Goal: Find specific page/section: Find specific page/section

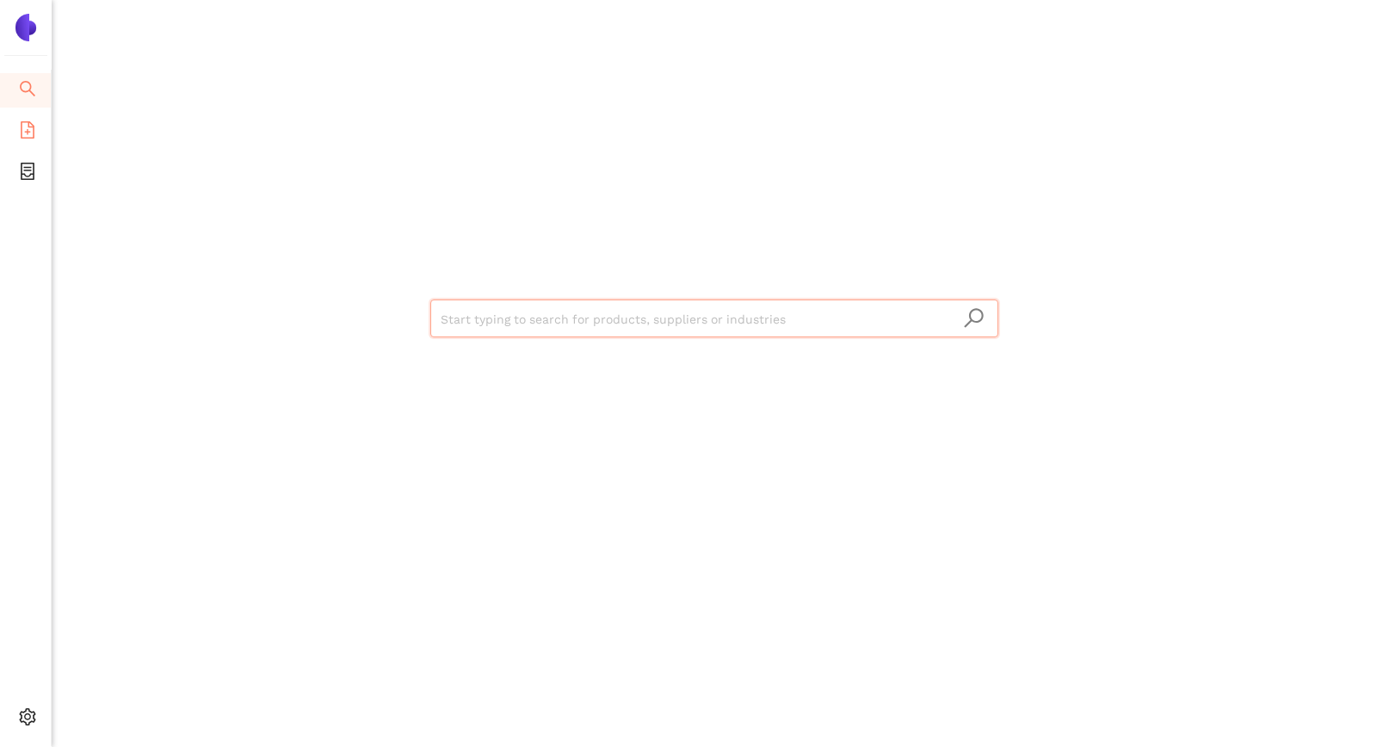
click at [15, 120] on li "eSourcing Templates" at bounding box center [25, 131] width 51 height 34
click at [28, 125] on icon "file-add" at bounding box center [28, 129] width 14 height 17
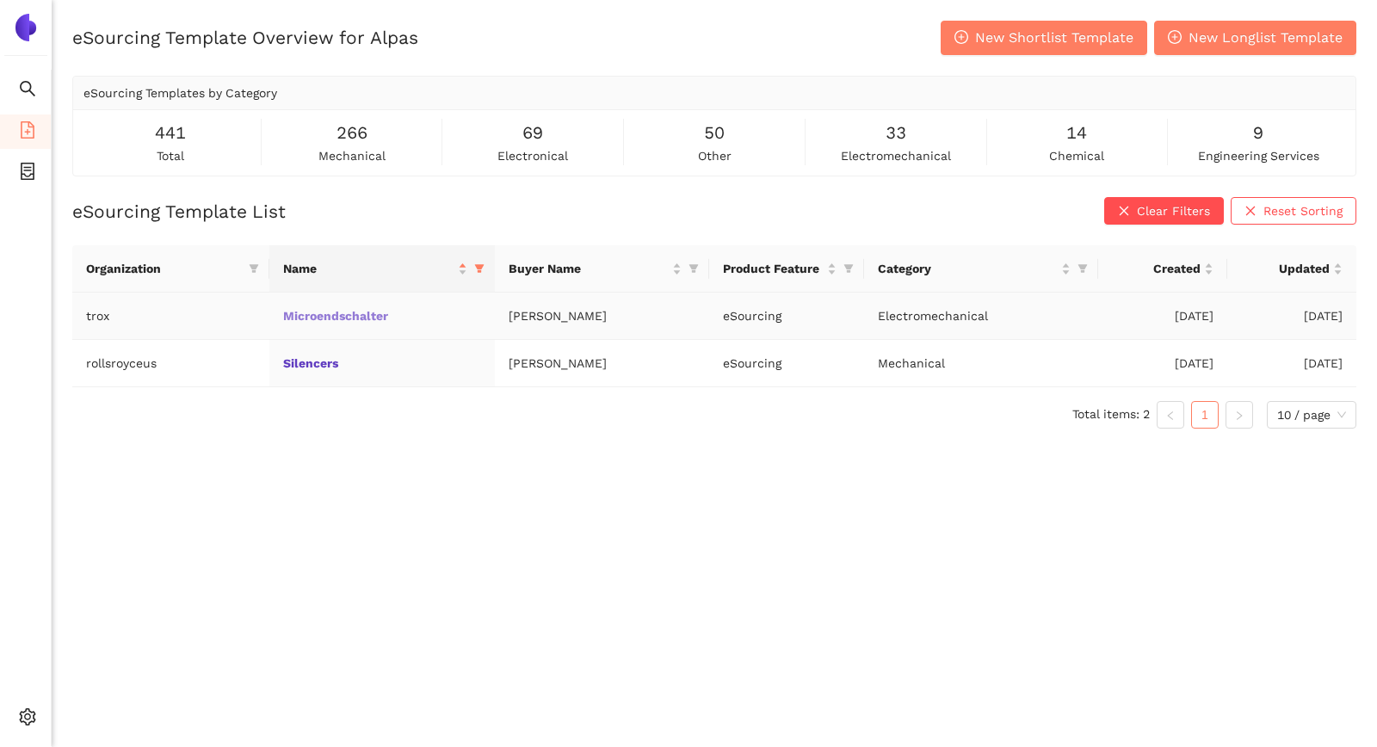
click at [0, 0] on link "Microendschalter" at bounding box center [0, 0] width 0 height 0
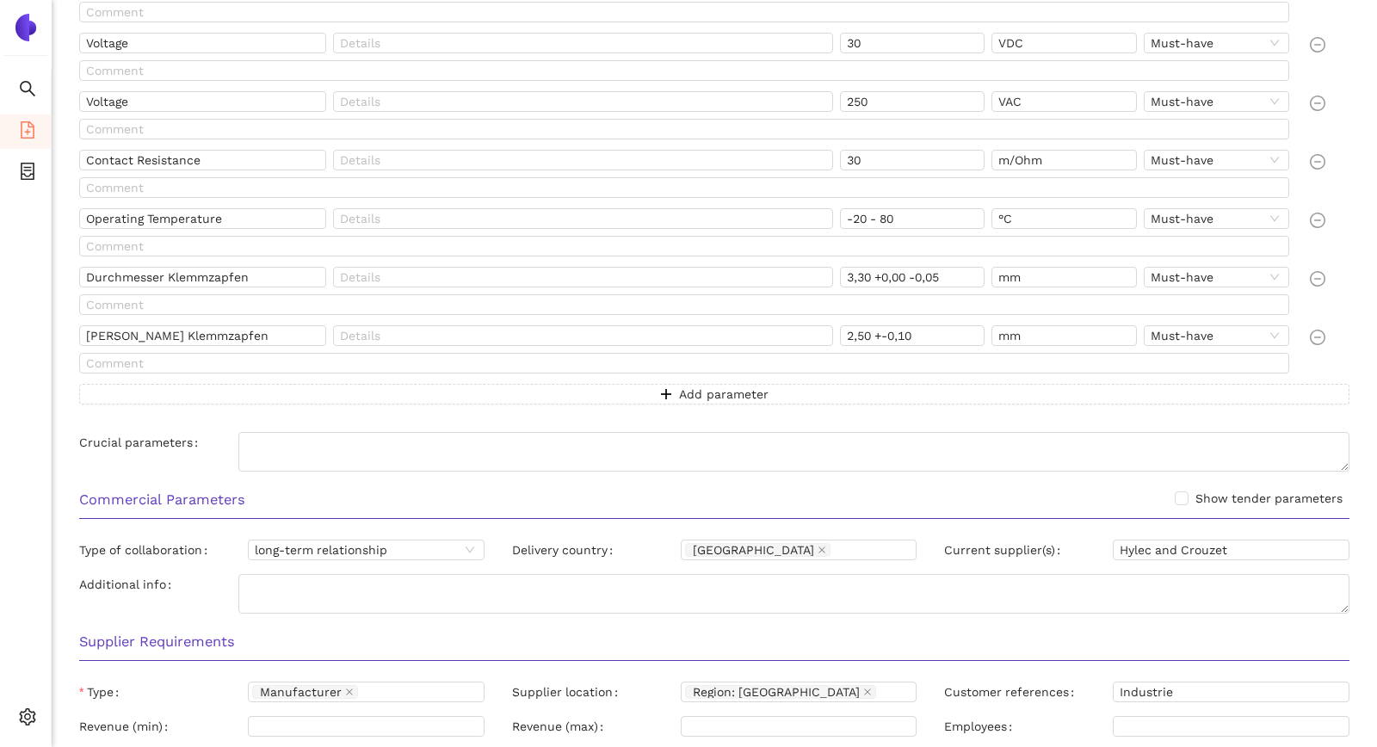
scroll to position [1408, 0]
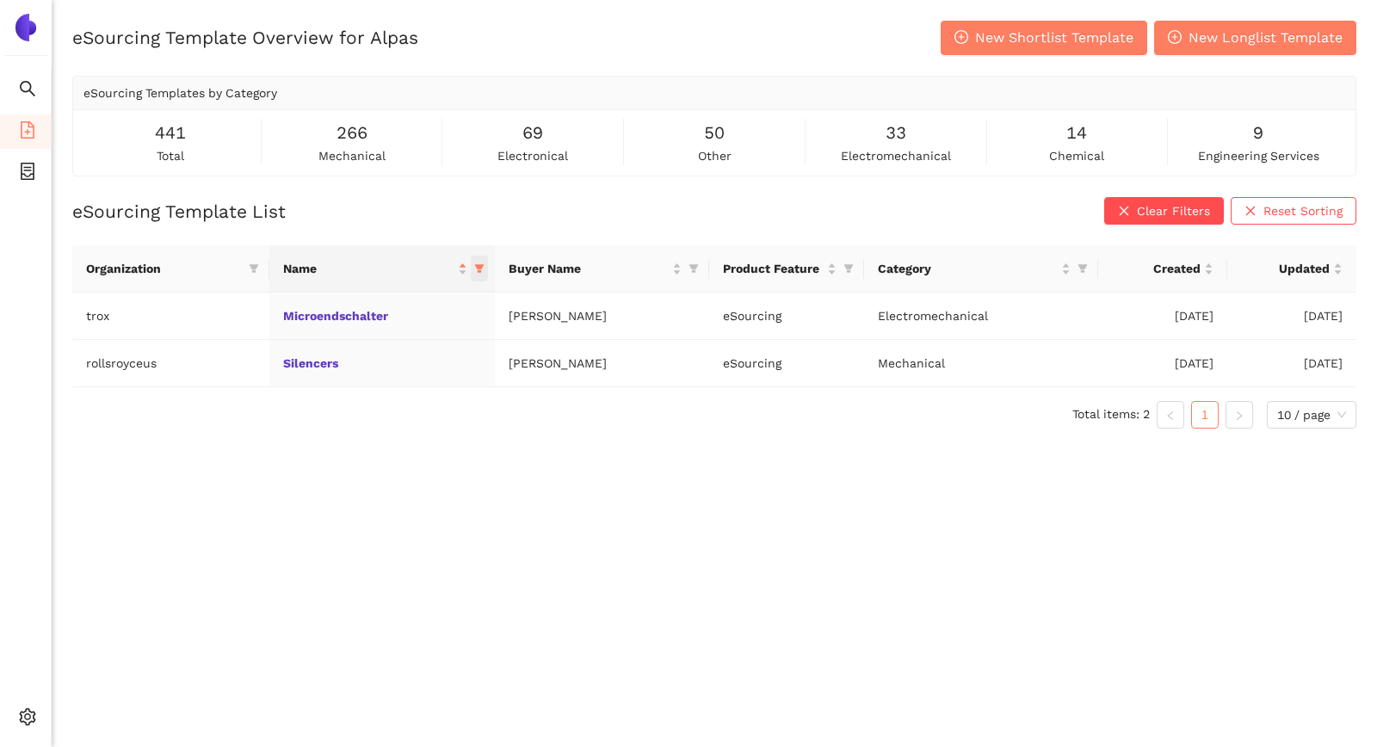
click at [479, 269] on icon "filter" at bounding box center [478, 269] width 9 height 9
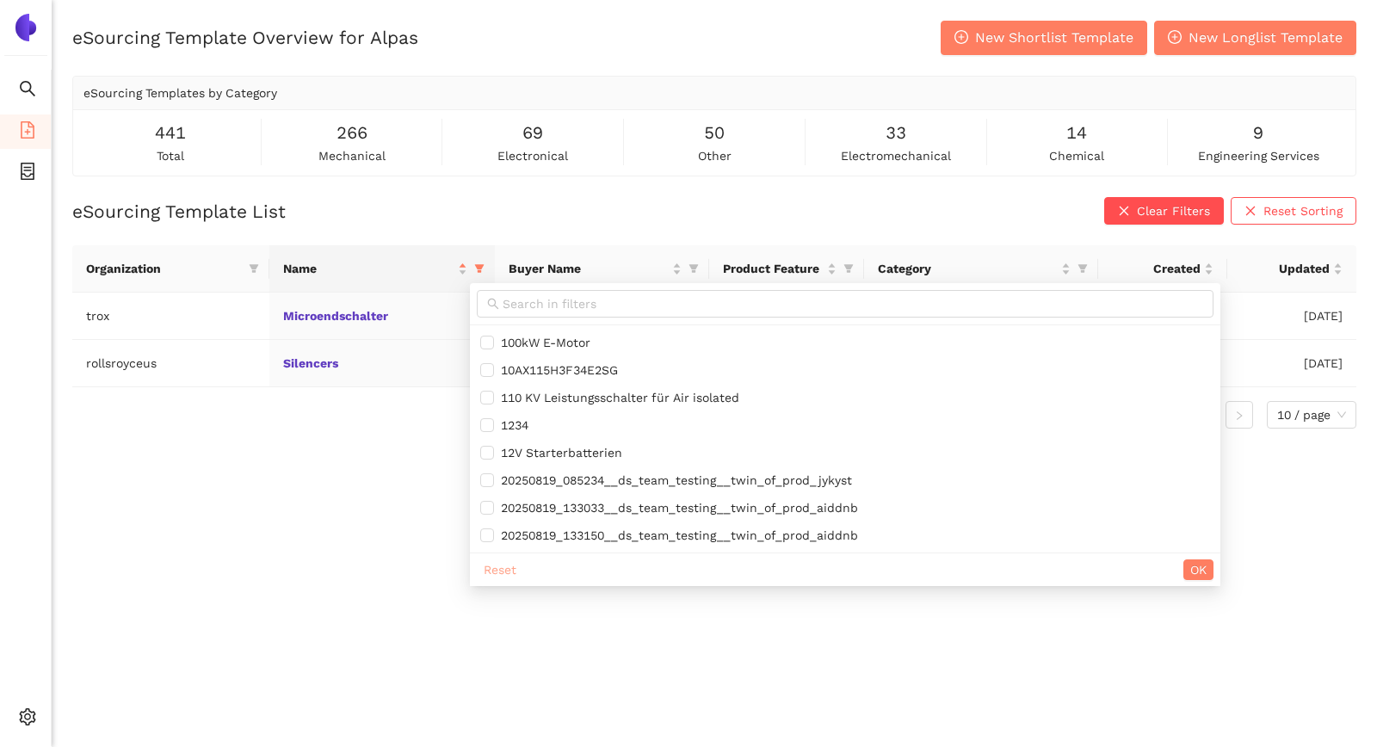
click at [506, 563] on span "Reset" at bounding box center [500, 569] width 33 height 19
checkbox input "false"
click at [1207, 563] on span "OK" at bounding box center [1198, 569] width 16 height 19
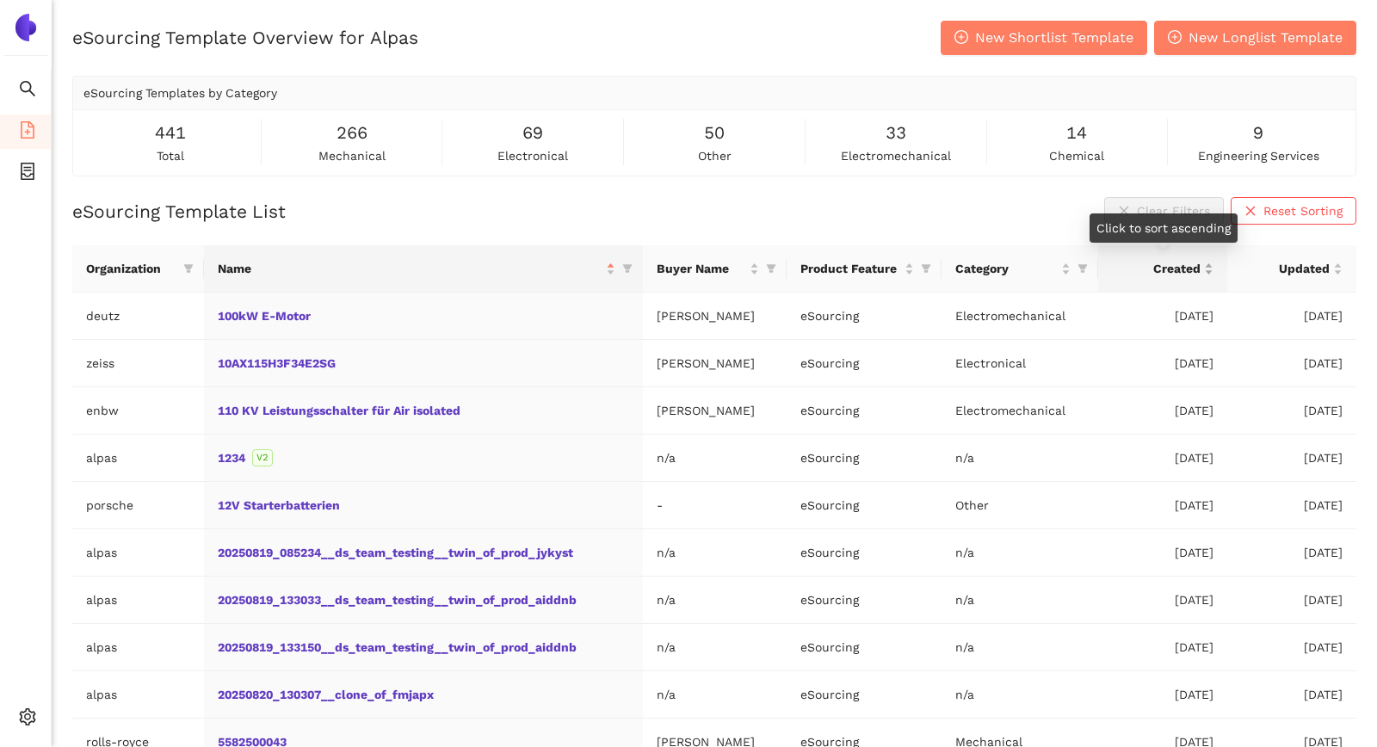
click at [1177, 263] on span "Created" at bounding box center [1156, 268] width 89 height 19
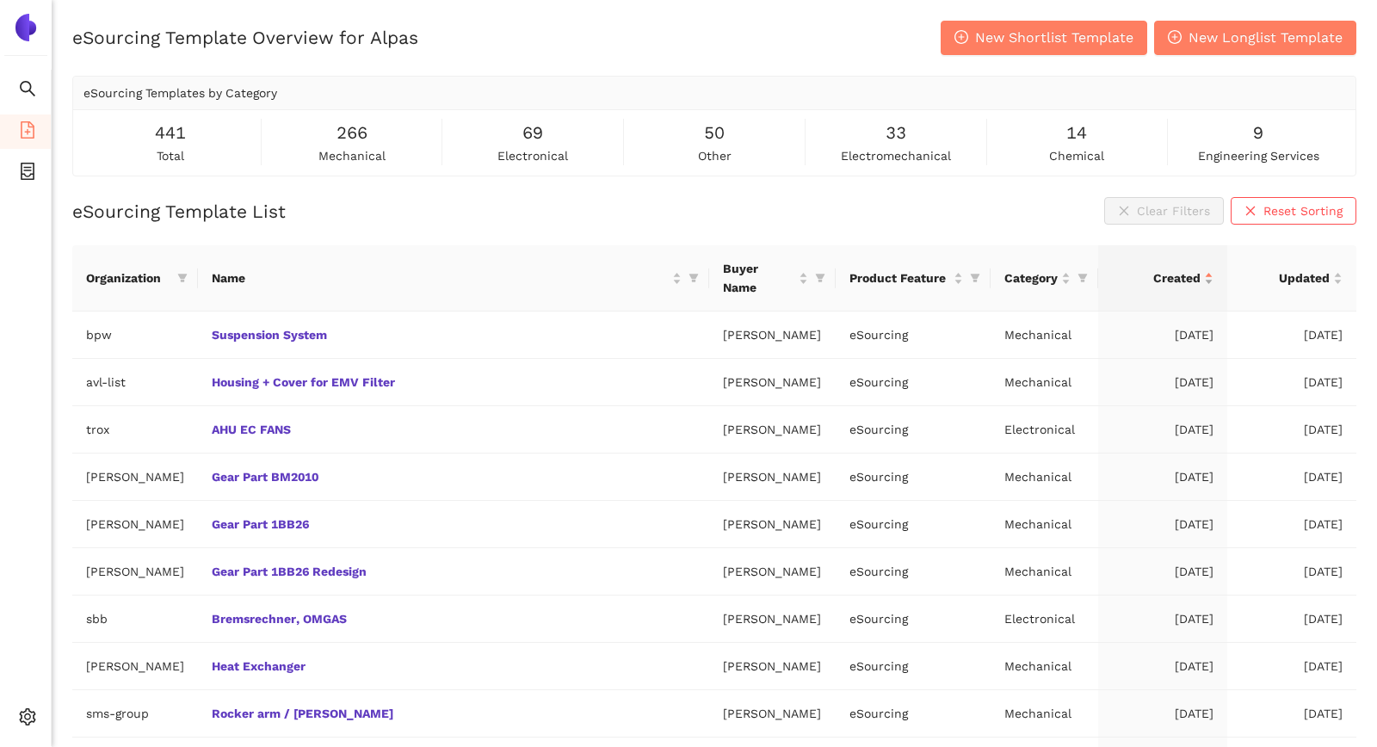
click at [1169, 275] on span "Created" at bounding box center [1156, 278] width 89 height 19
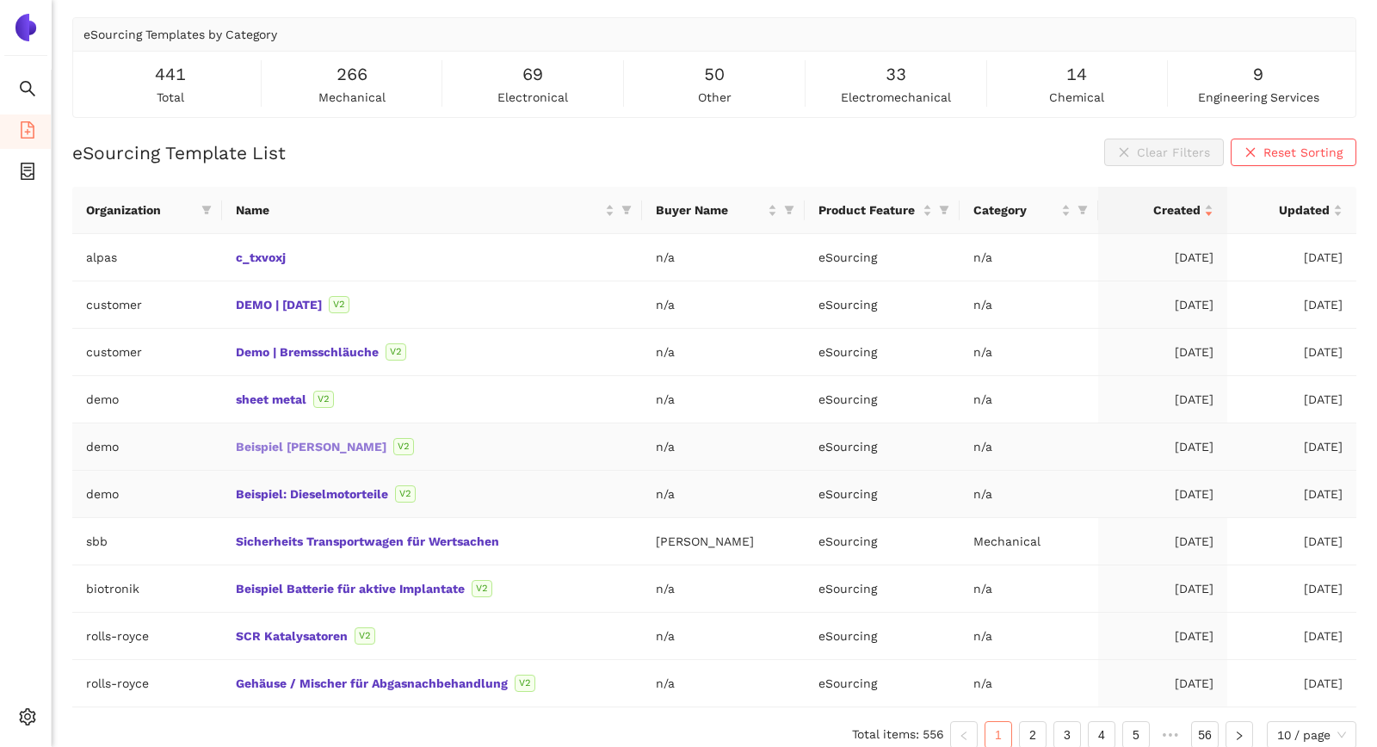
scroll to position [69, 0]
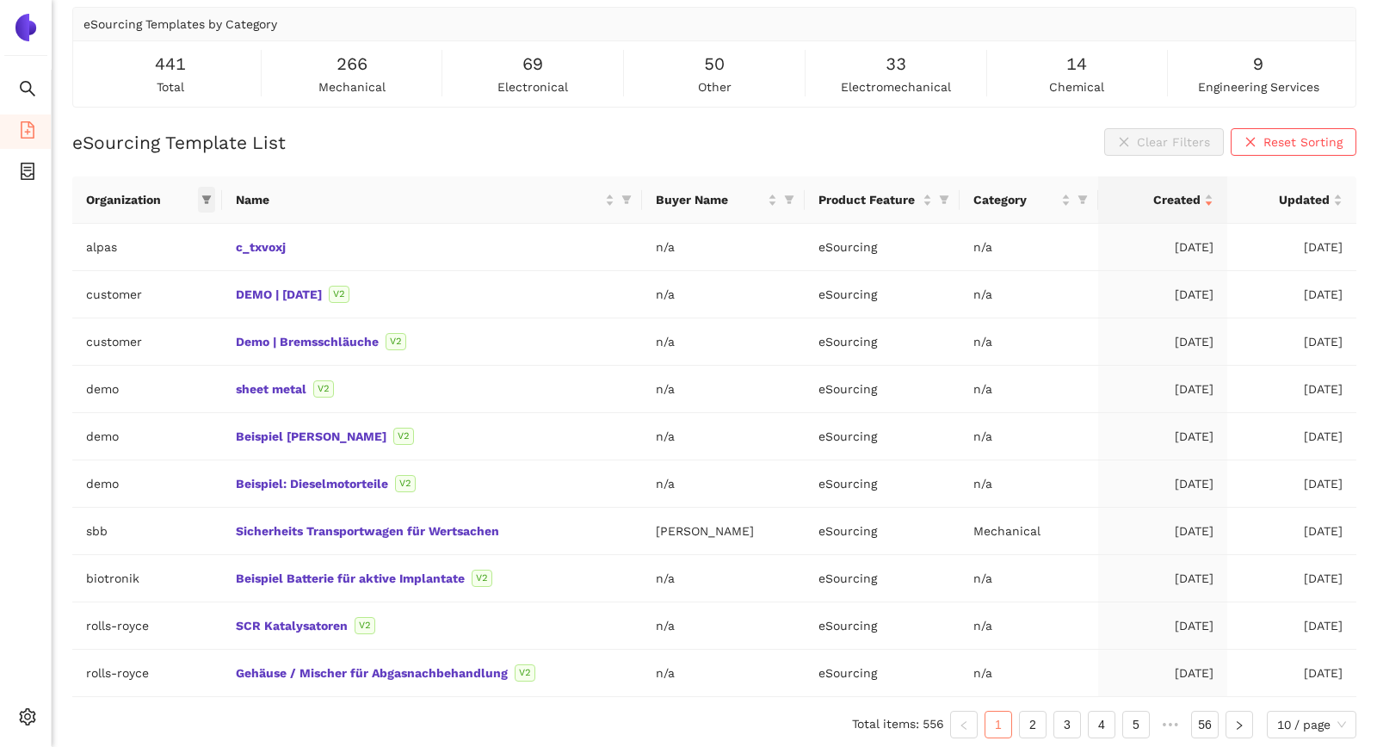
click at [205, 197] on icon "filter" at bounding box center [205, 200] width 9 height 9
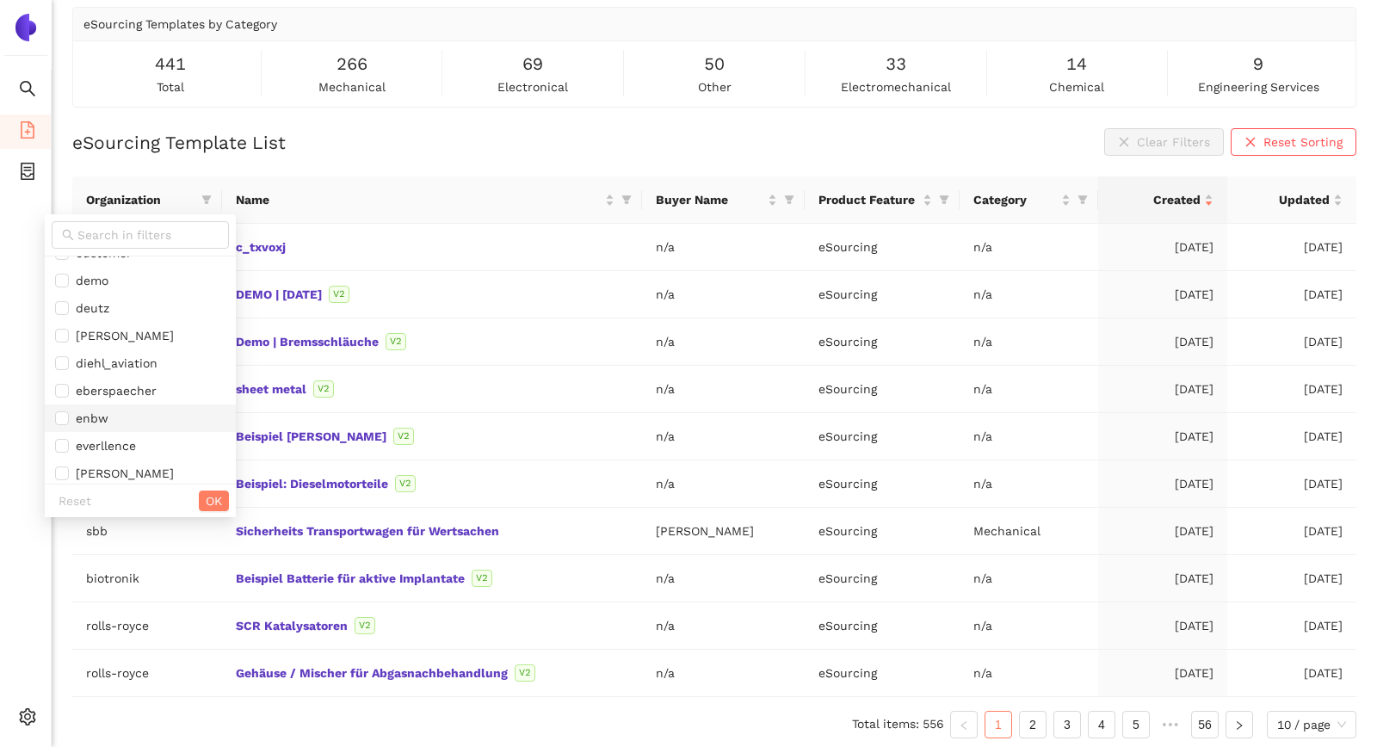
scroll to position [476, 0]
click at [391, 145] on div "eSourcing Template List Clear Filters Reset Sorting" at bounding box center [714, 142] width 1284 height 28
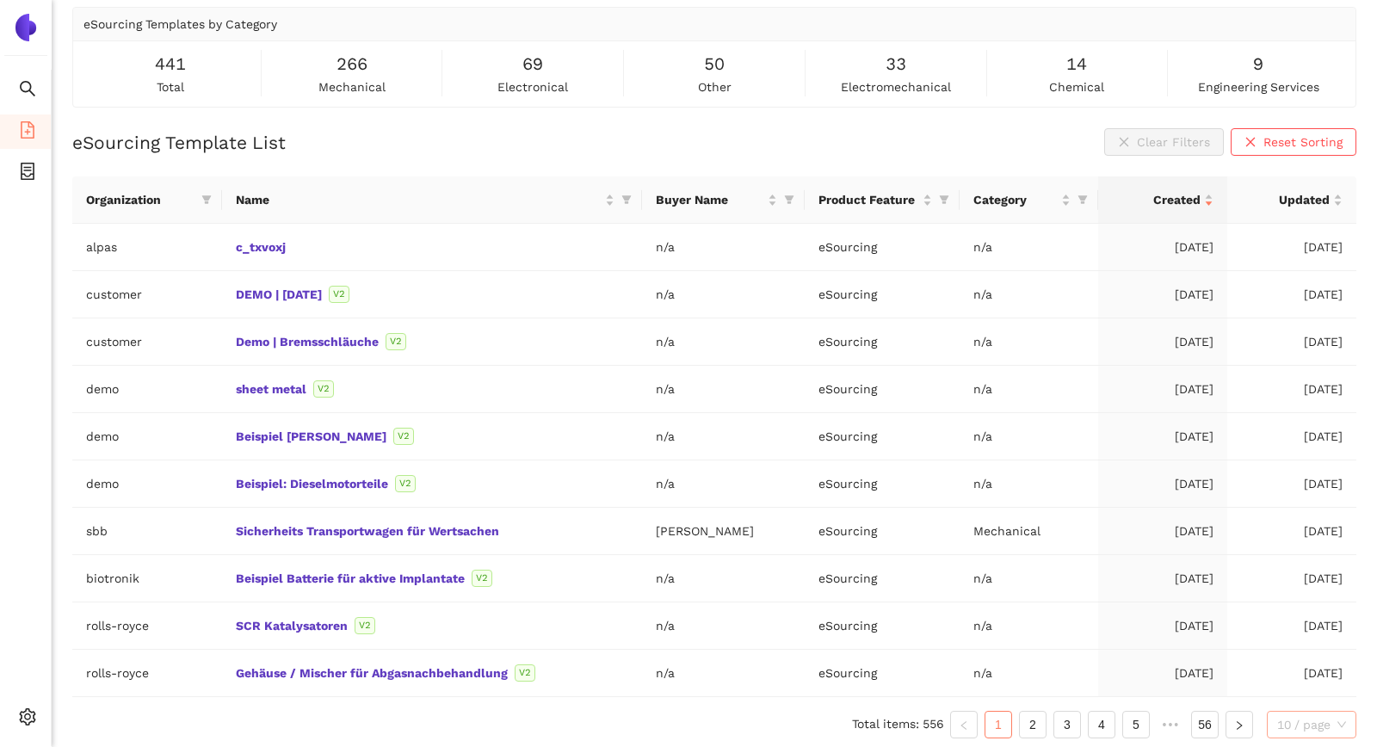
click at [1316, 716] on span "10 / page" at bounding box center [1311, 725] width 69 height 26
click at [1305, 693] on div "100 / page" at bounding box center [1312, 692] width 70 height 19
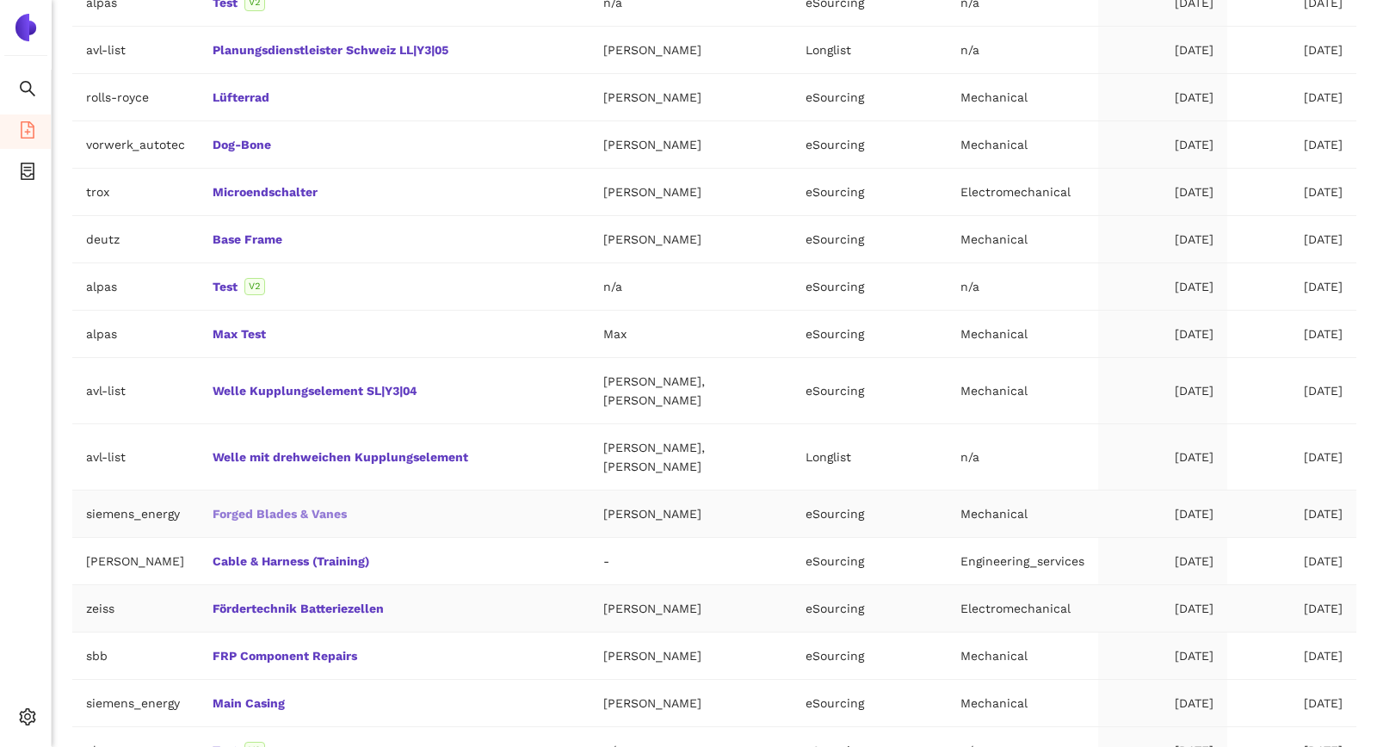
scroll to position [3204, 0]
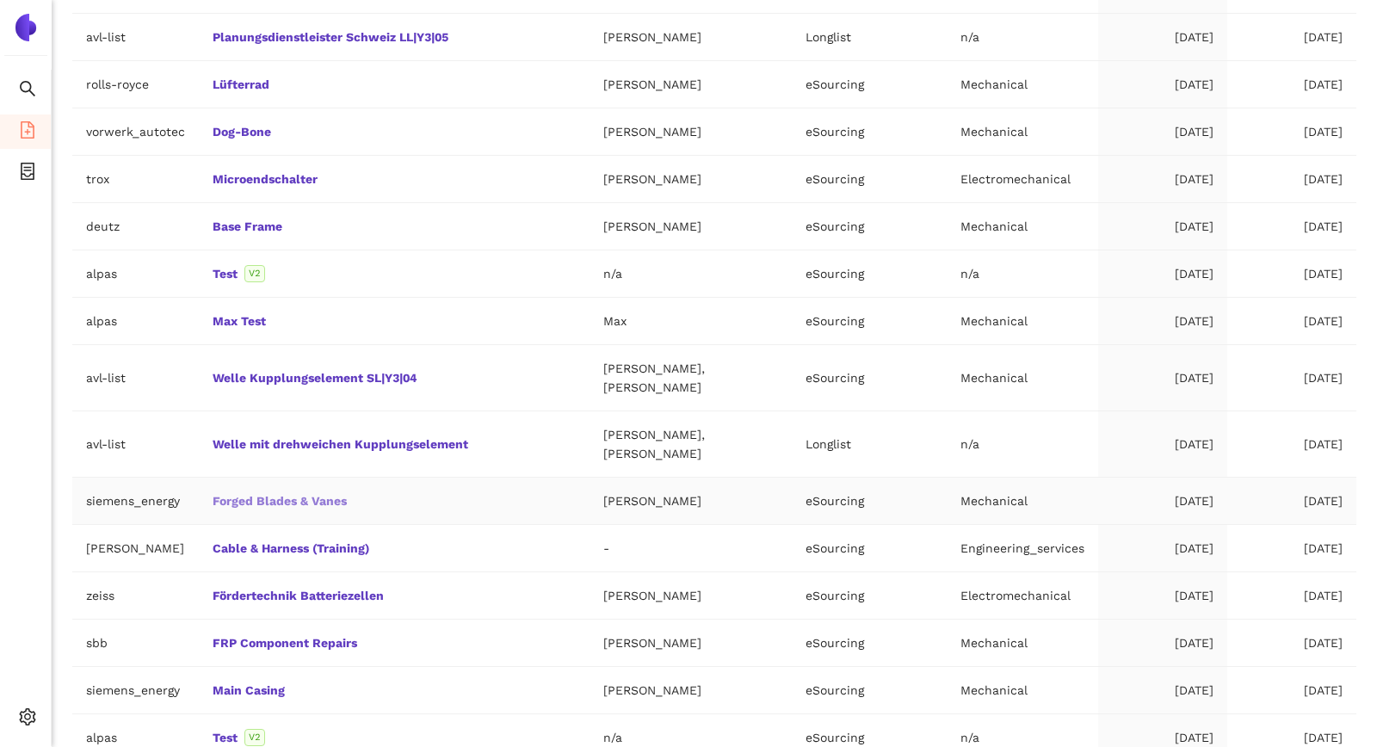
click at [0, 0] on link "Forged Blades & Vanes" at bounding box center [0, 0] width 0 height 0
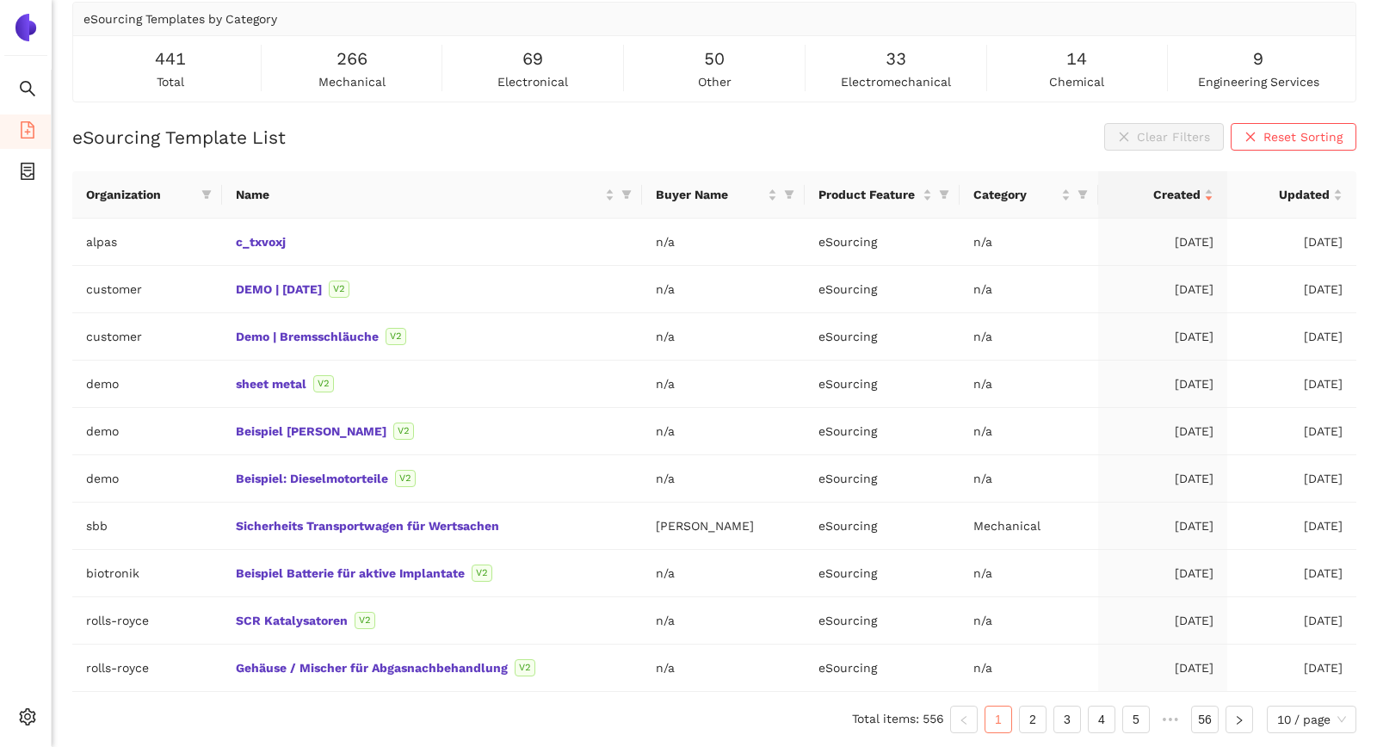
scroll to position [69, 0]
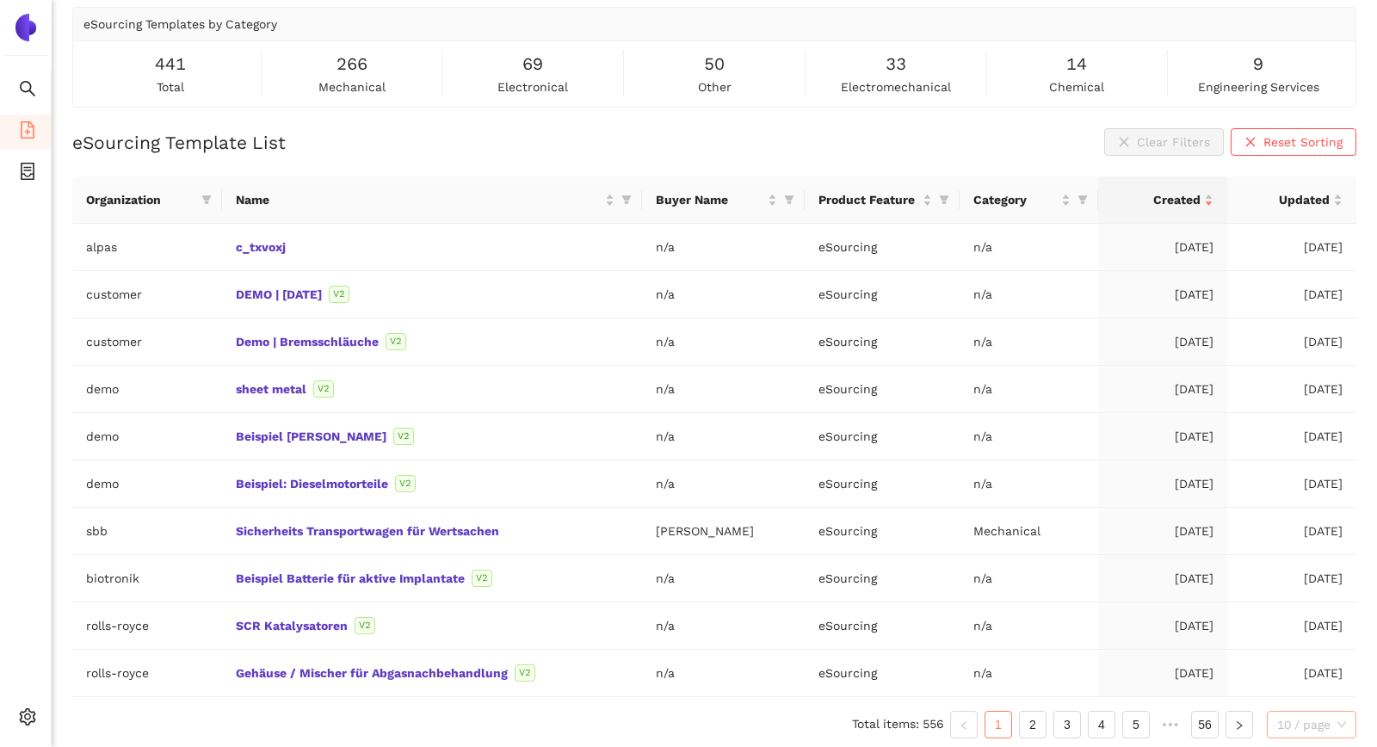
click at [1338, 716] on span "10 / page" at bounding box center [1311, 725] width 69 height 26
click at [1292, 685] on div "100 / page" at bounding box center [1312, 692] width 70 height 19
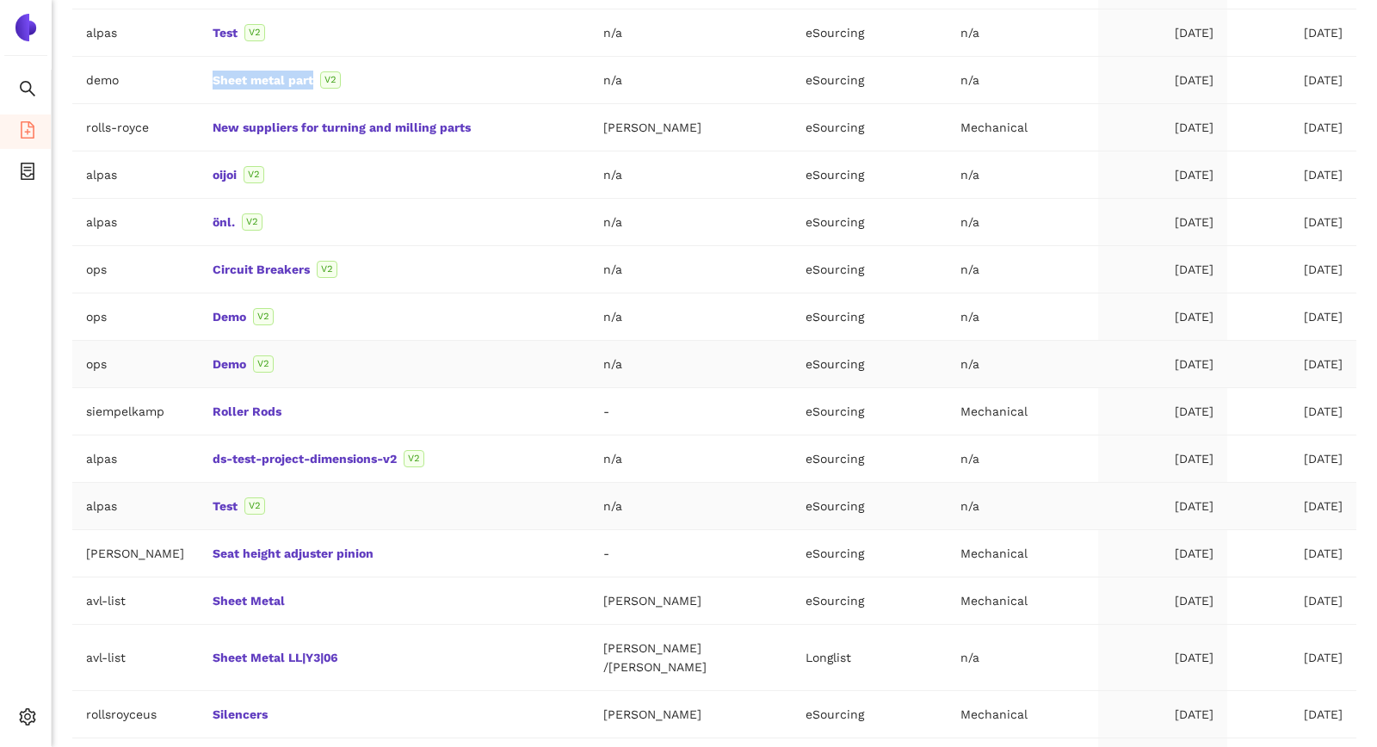
scroll to position [2291, 0]
click at [24, 570] on ul "Search eSourcing Templates eSourcing Projects Settings" at bounding box center [26, 408] width 52 height 676
click at [0, 0] on link "Sheet Metal LL|Y3|06" at bounding box center [0, 0] width 0 height 0
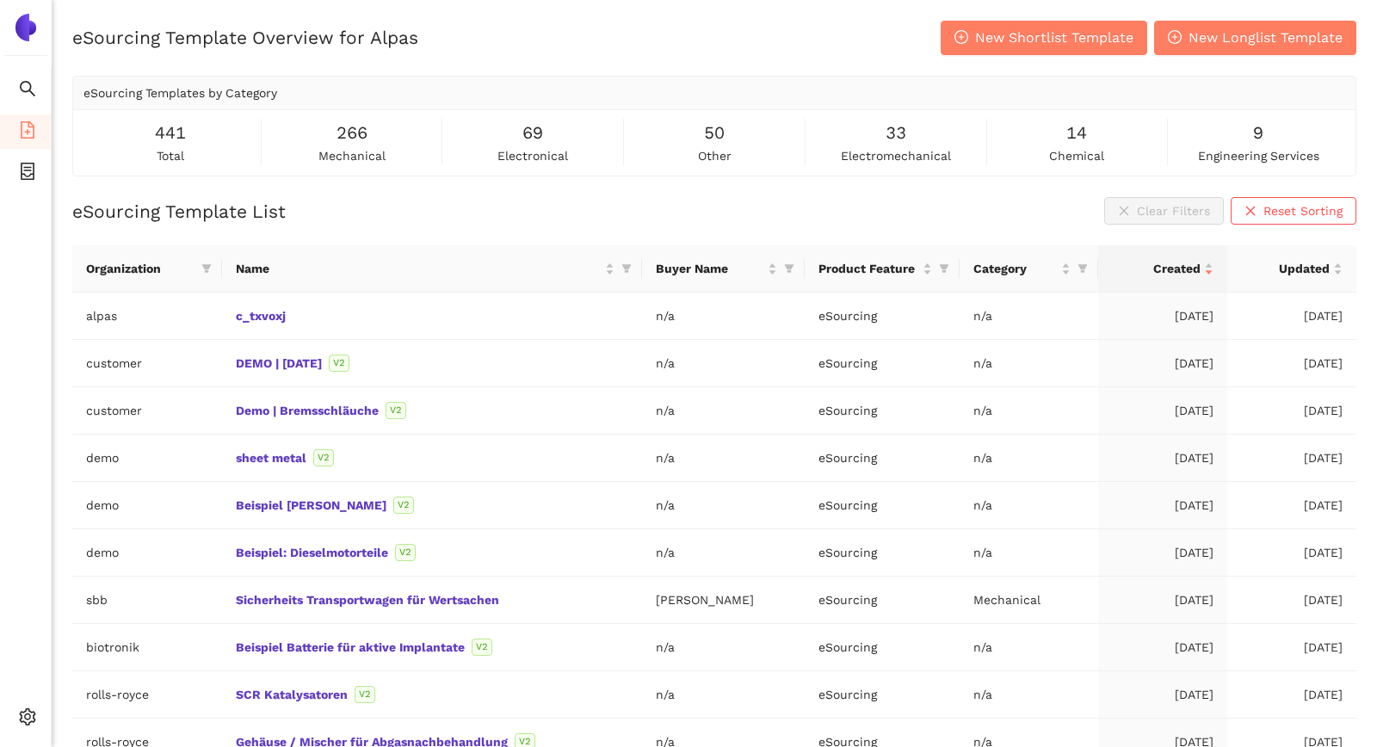
scroll to position [69, 0]
